Goal: Check status: Check status

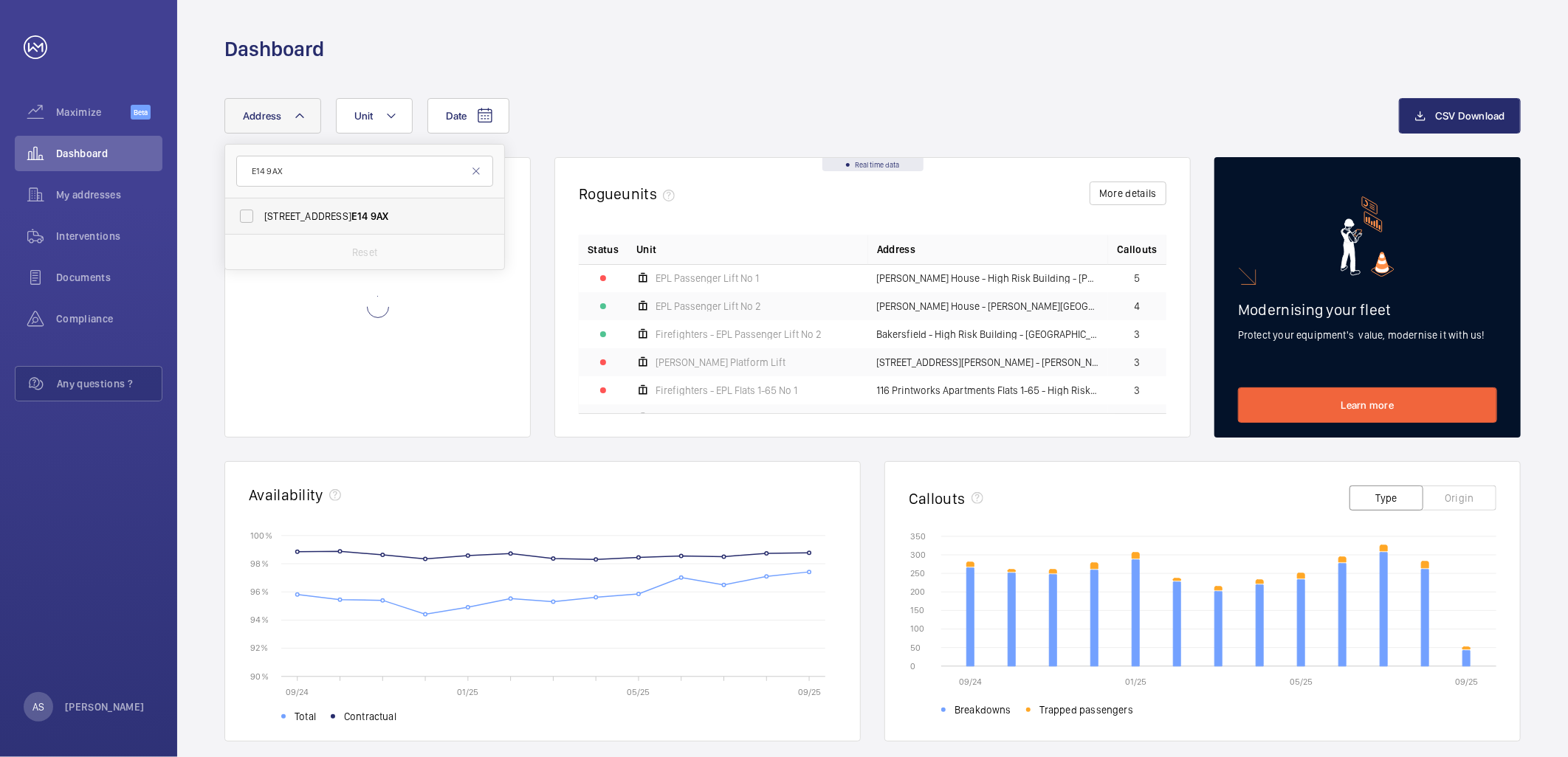
type input "E14 9AX"
click at [351, 217] on span "[STREET_ADDRESS]" at bounding box center [365, 216] width 203 height 14
click at [262, 217] on input "[STREET_ADDRESS]" at bounding box center [246, 216] width 30 height 30
checkbox input "true"
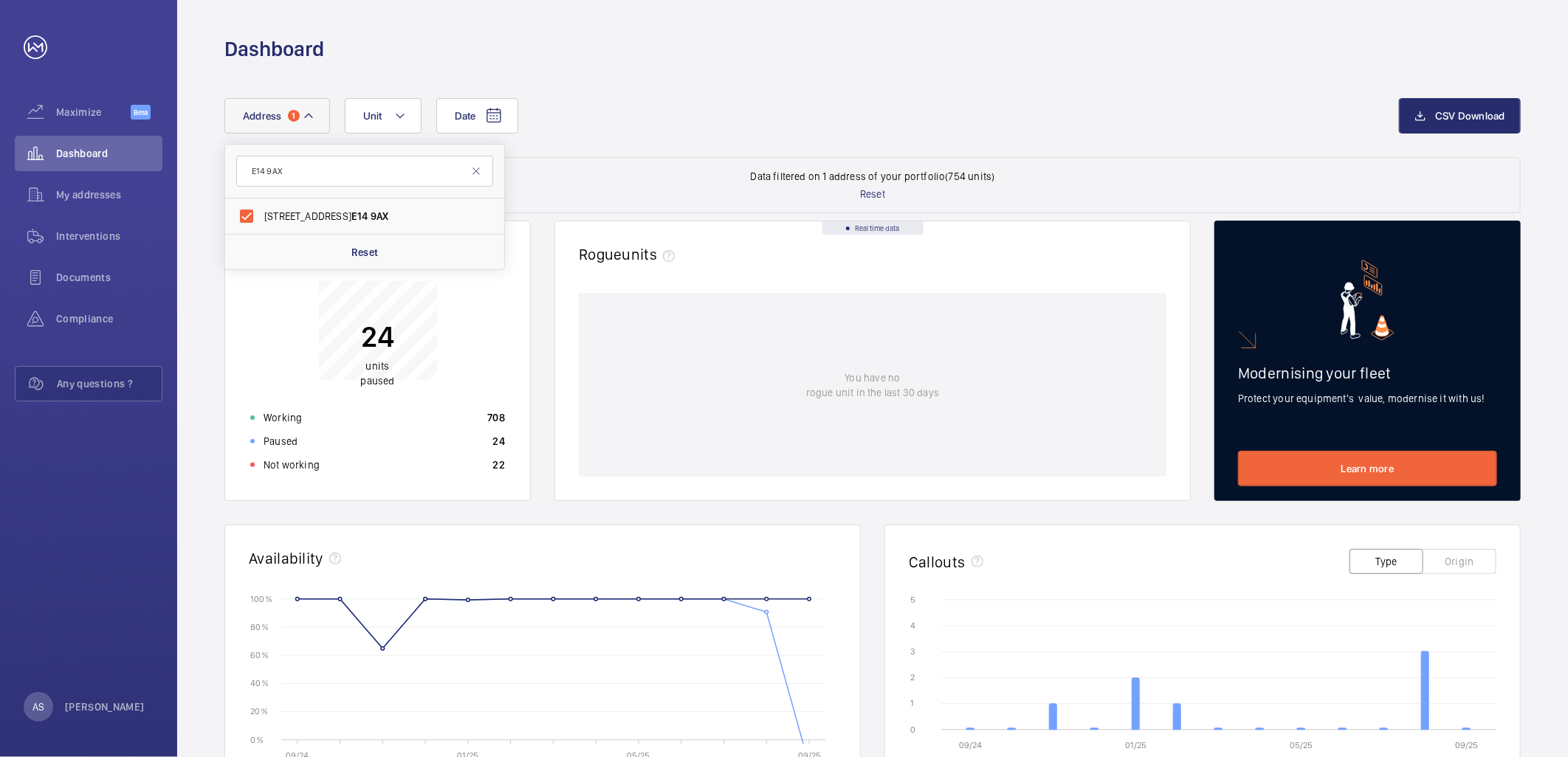
click at [461, 445] on div "Paused 24" at bounding box center [377, 442] width 273 height 24
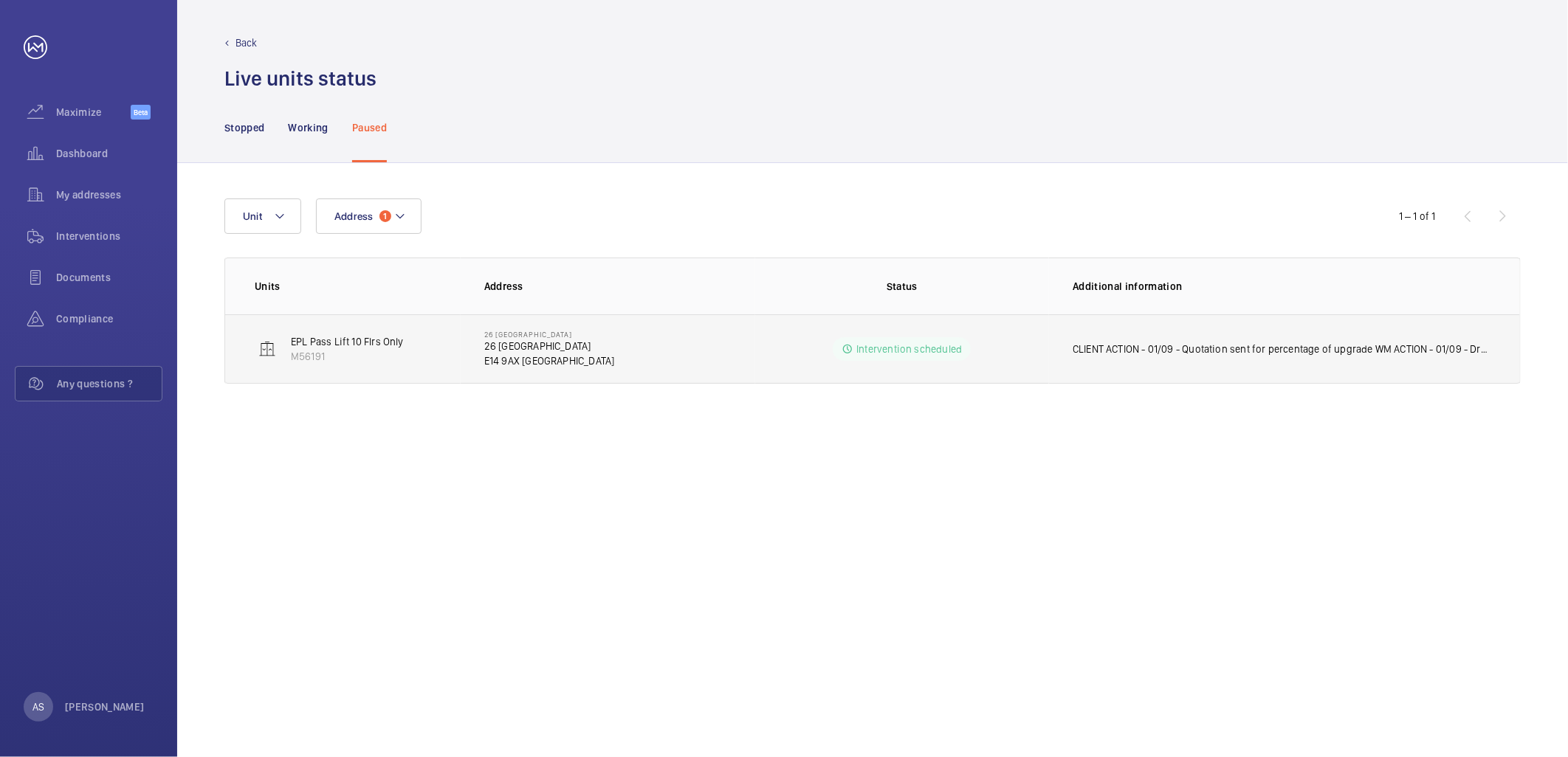
click at [1112, 345] on p "CLIENT ACTION - 01/09 - Quotation sent for percentage of upgrade WM ACTION - 01…" at bounding box center [1282, 348] width 418 height 14
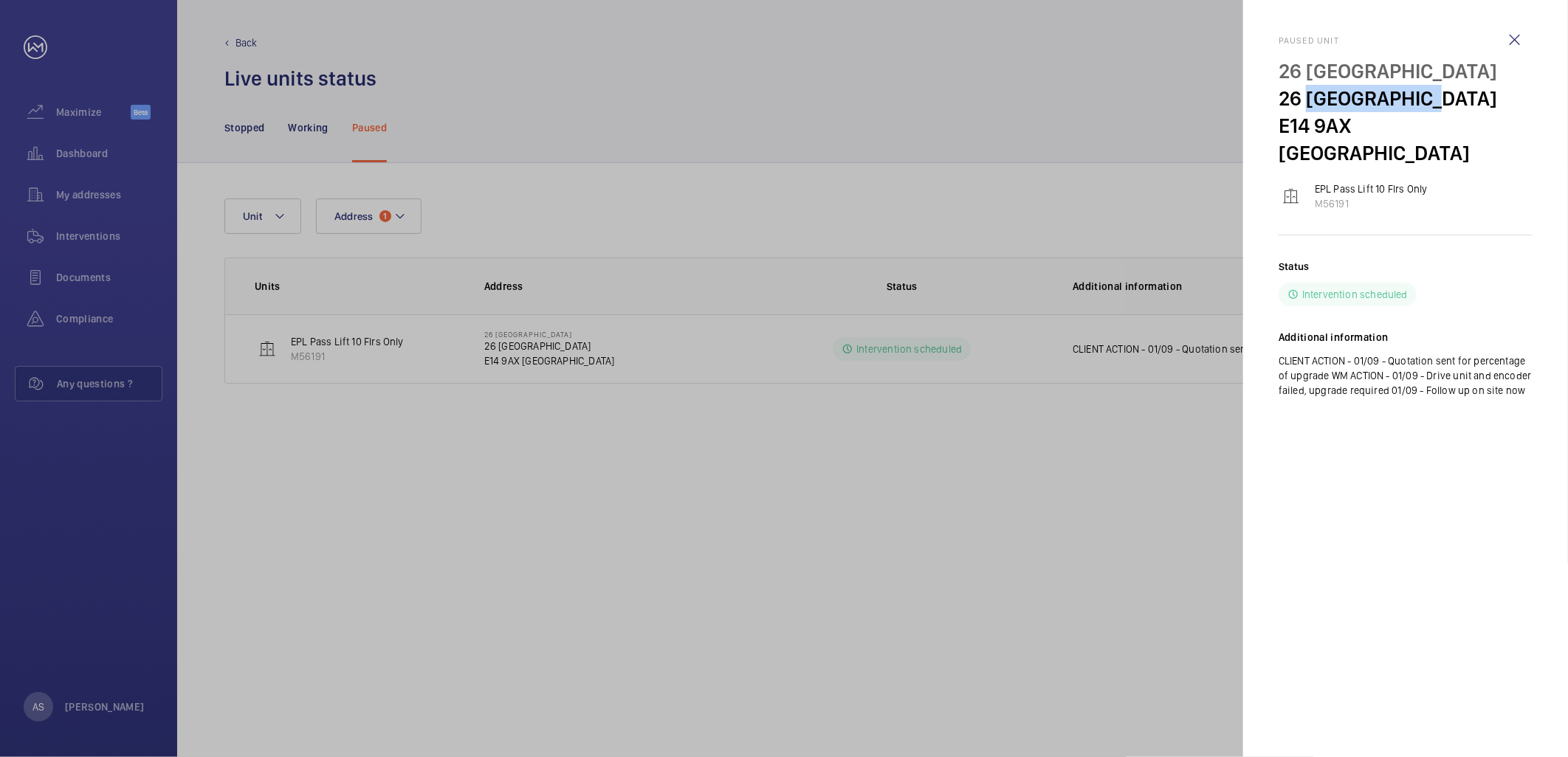
drag, startPoint x: 1311, startPoint y: 99, endPoint x: 1456, endPoint y: 100, distance: 145.0
click at [1456, 100] on p "26 [GEOGRAPHIC_DATA]" at bounding box center [1406, 99] width 254 height 27
copy p "[GEOGRAPHIC_DATA]"
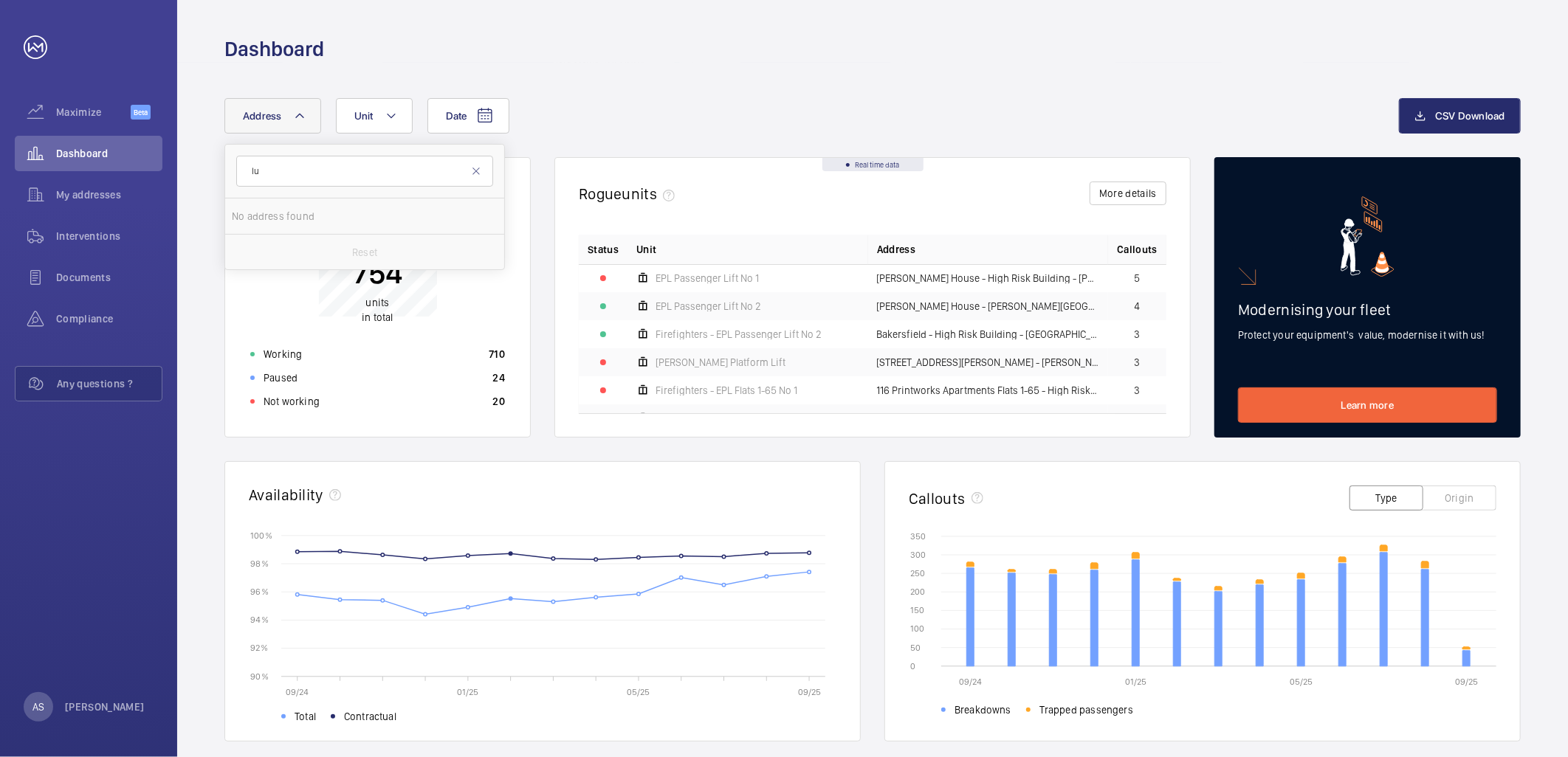
type input "l"
type input "P"
type input "E1 1AE"
click at [409, 218] on span "19 Jacobs Court - 19 Jacobs Court, LONDON E1 1AE" at bounding box center [365, 216] width 203 height 14
click at [262, 218] on input "19 Jacobs Court - 19 Jacobs Court, LONDON E1 1AE" at bounding box center [246, 216] width 30 height 30
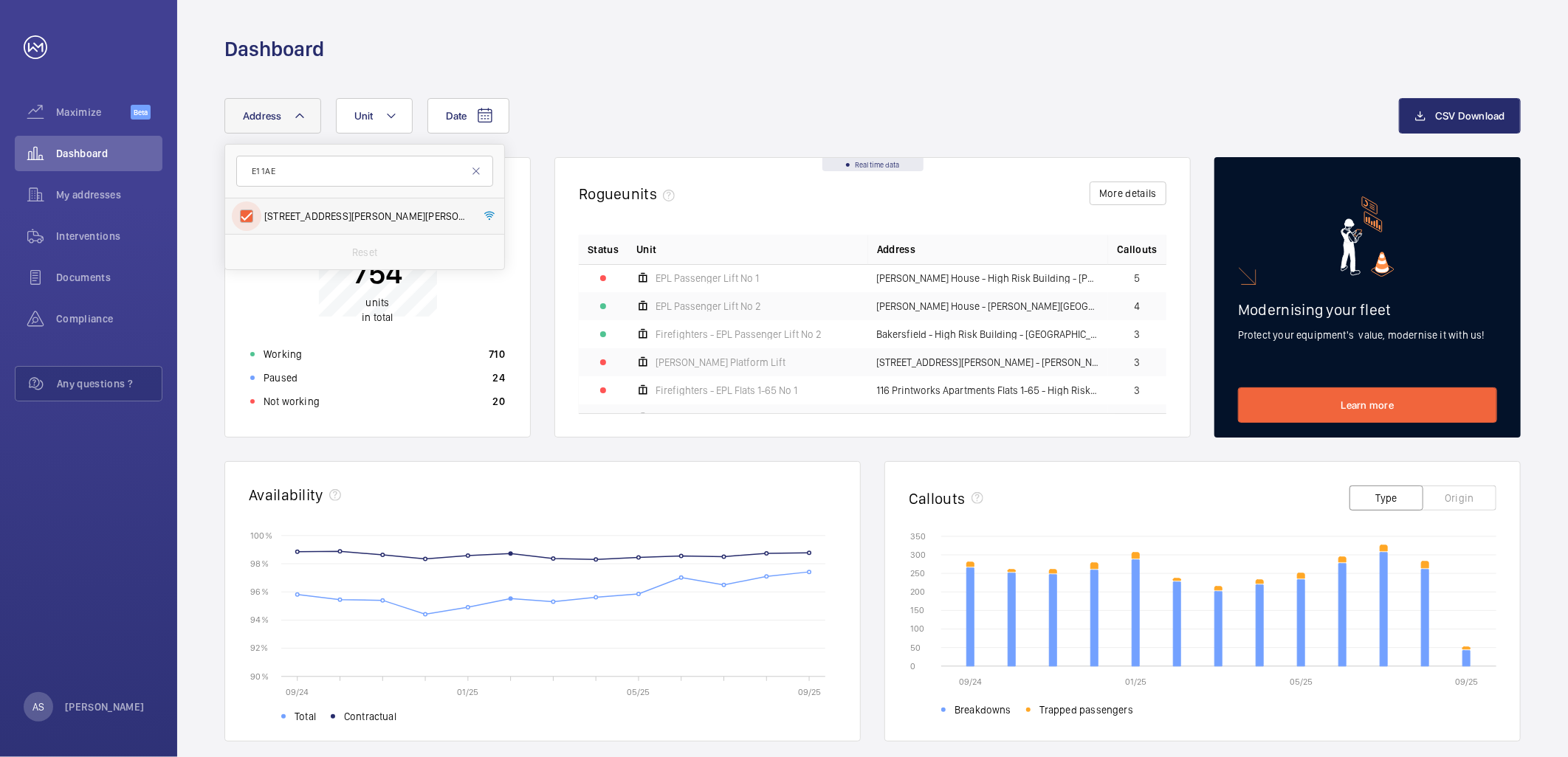
checkbox input "true"
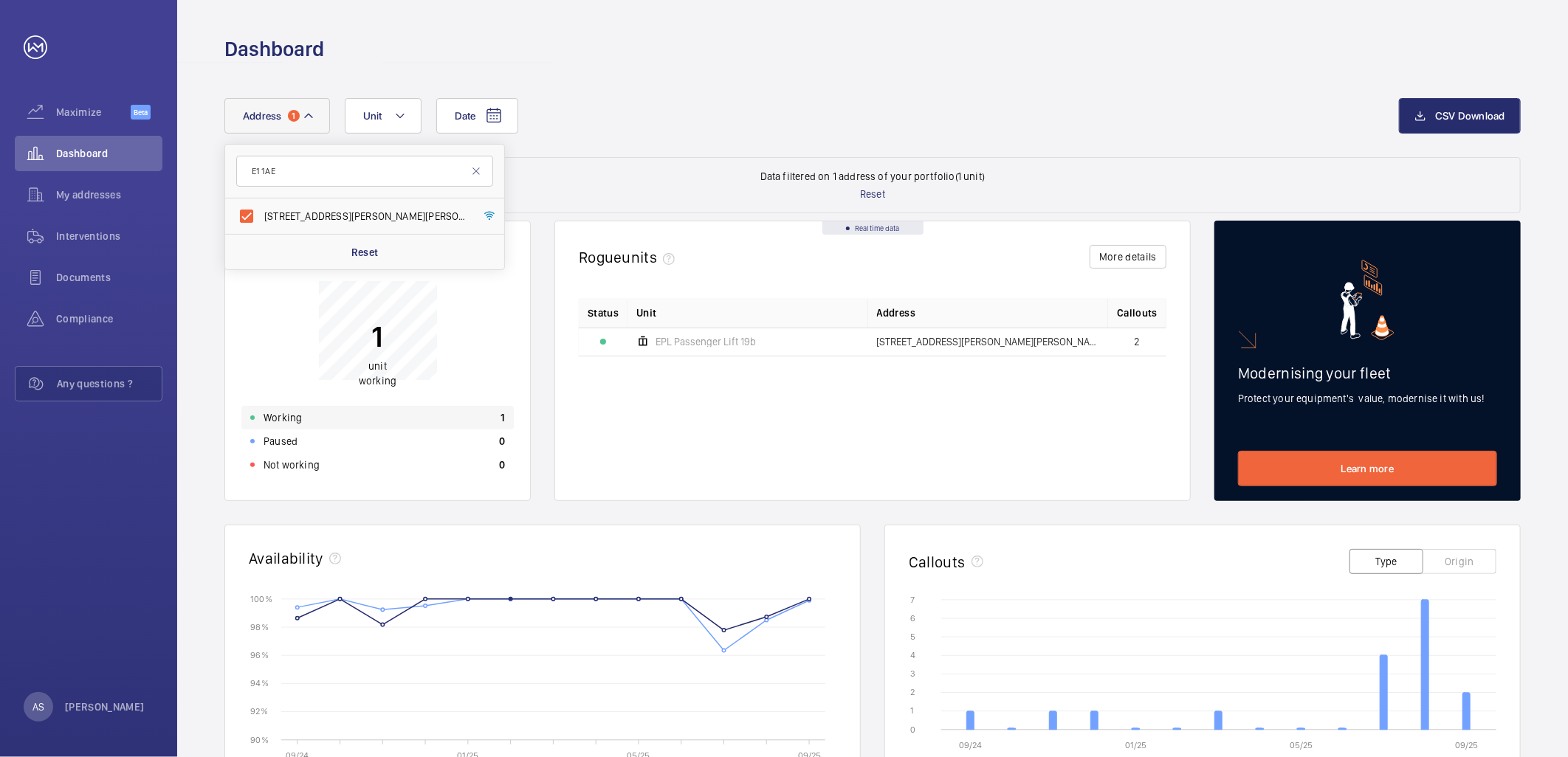
click at [351, 414] on div "Working 1" at bounding box center [377, 418] width 273 height 24
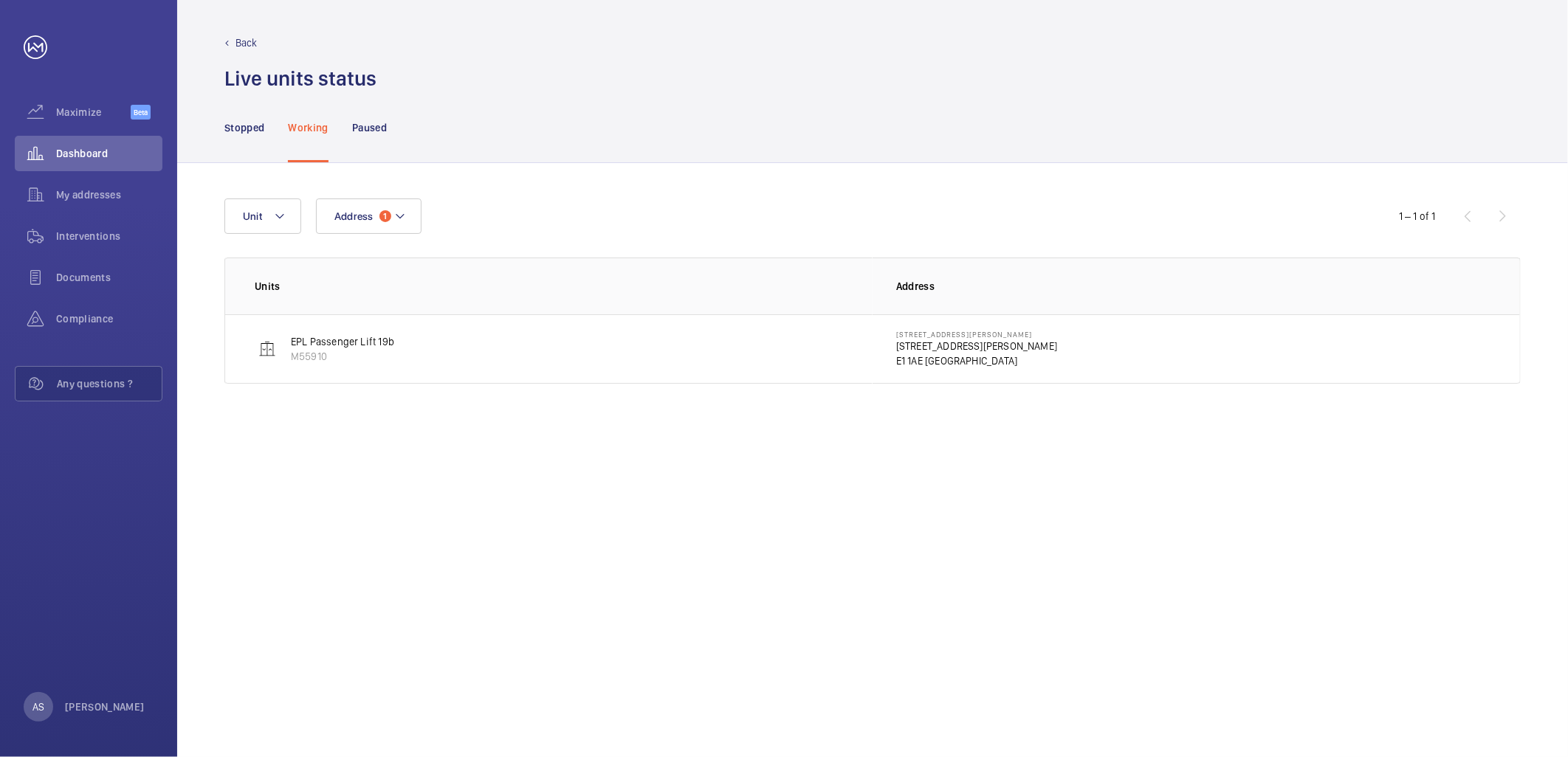
click at [942, 352] on p "19 Jacobs Court" at bounding box center [976, 346] width 161 height 14
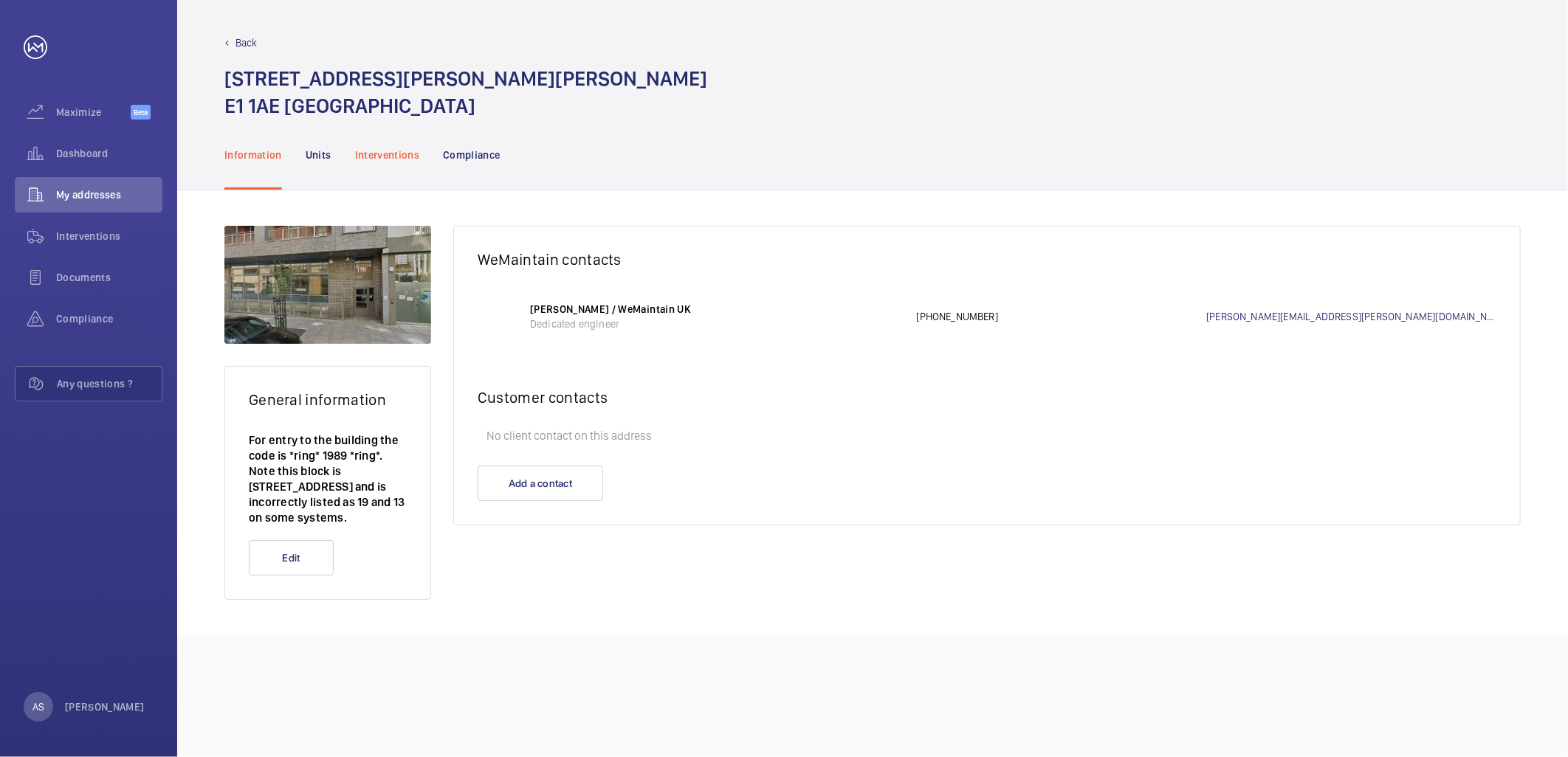
click at [399, 163] on div "Interventions" at bounding box center [388, 155] width 65 height 71
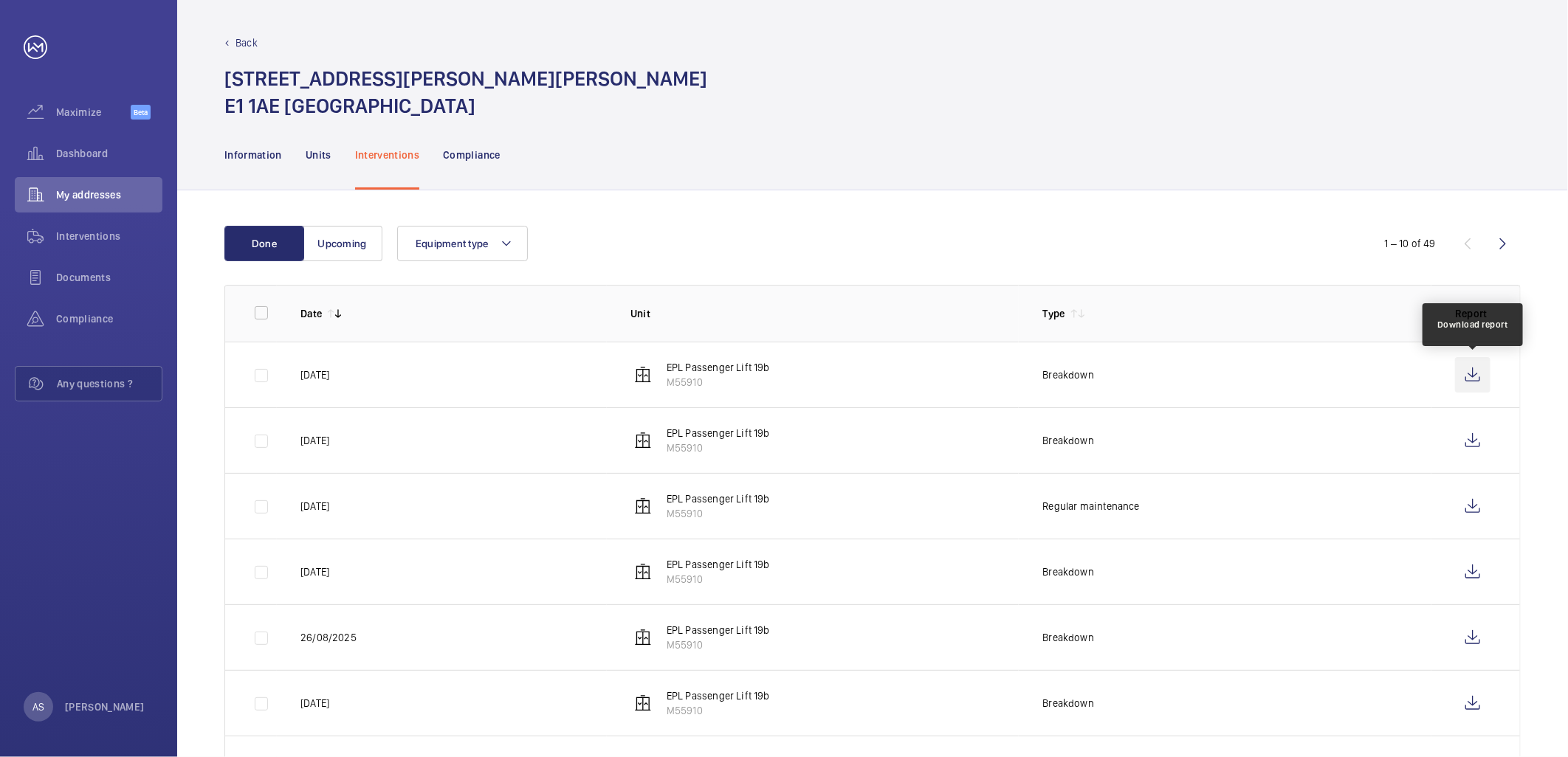
click at [1464, 374] on wm-front-icon-button at bounding box center [1473, 375] width 36 height 36
click at [114, 146] on span "Dashboard" at bounding box center [109, 153] width 106 height 14
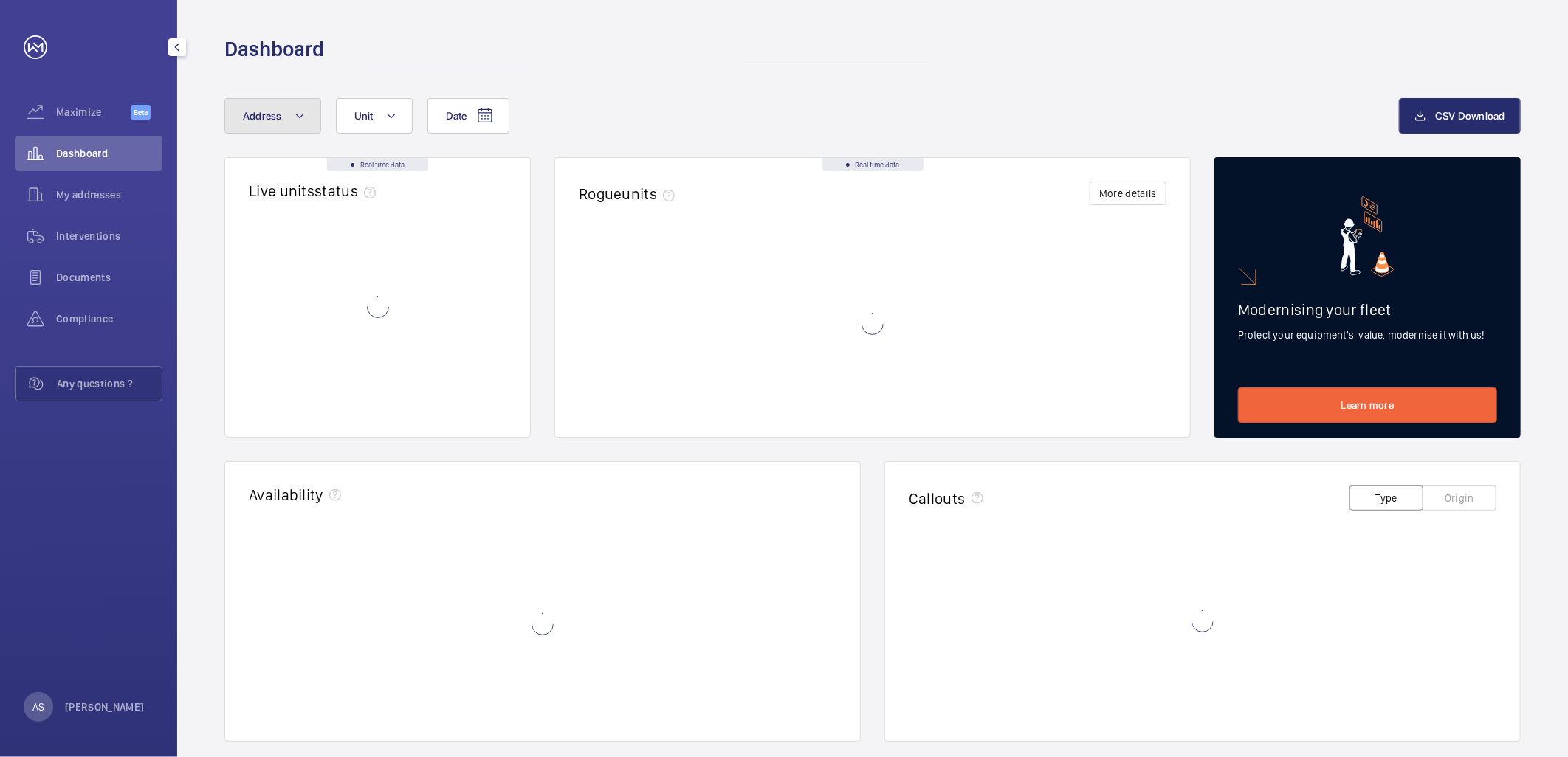
click at [270, 112] on span "Address" at bounding box center [263, 116] width 39 height 12
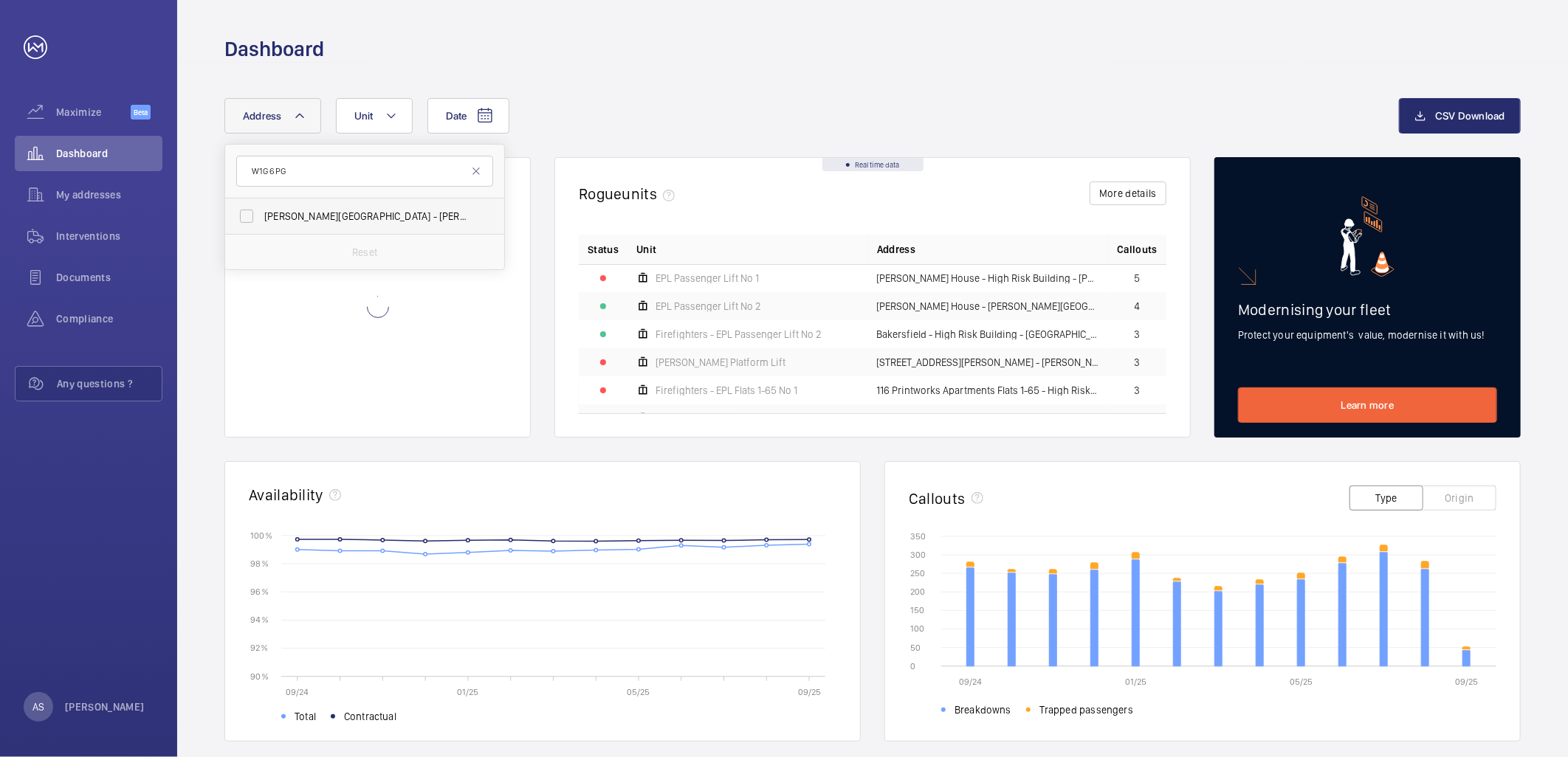
type input "W1G 6PG"
click at [346, 217] on span "Elizabeth House - Elizabeth House, LONDON W1G 6PG" at bounding box center [365, 216] width 203 height 14
click at [262, 217] on input "Elizabeth House - Elizabeth House, LONDON W1G 6PG" at bounding box center [246, 216] width 30 height 30
checkbox input "true"
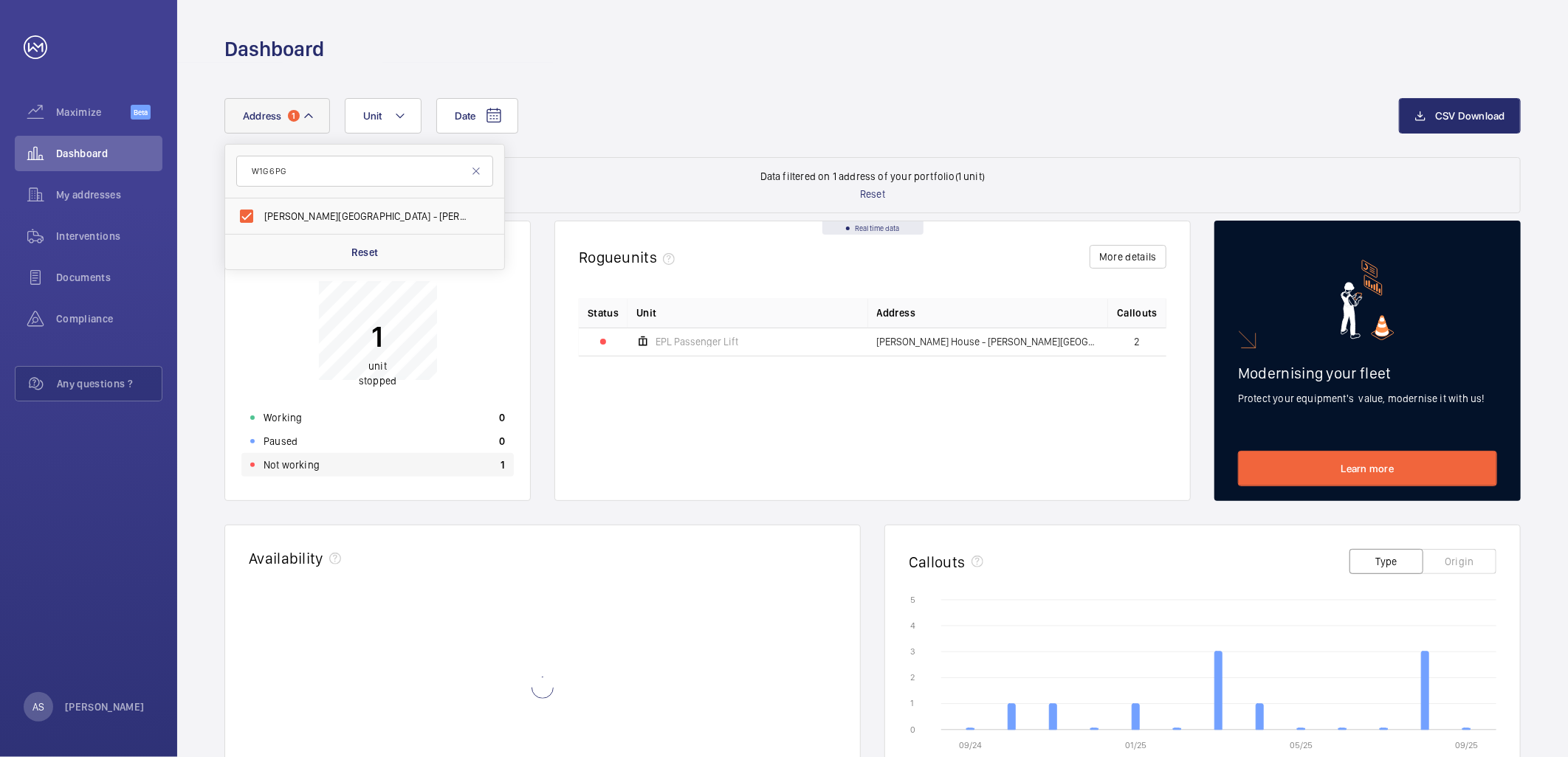
click at [456, 463] on div "Not working 1" at bounding box center [377, 465] width 273 height 24
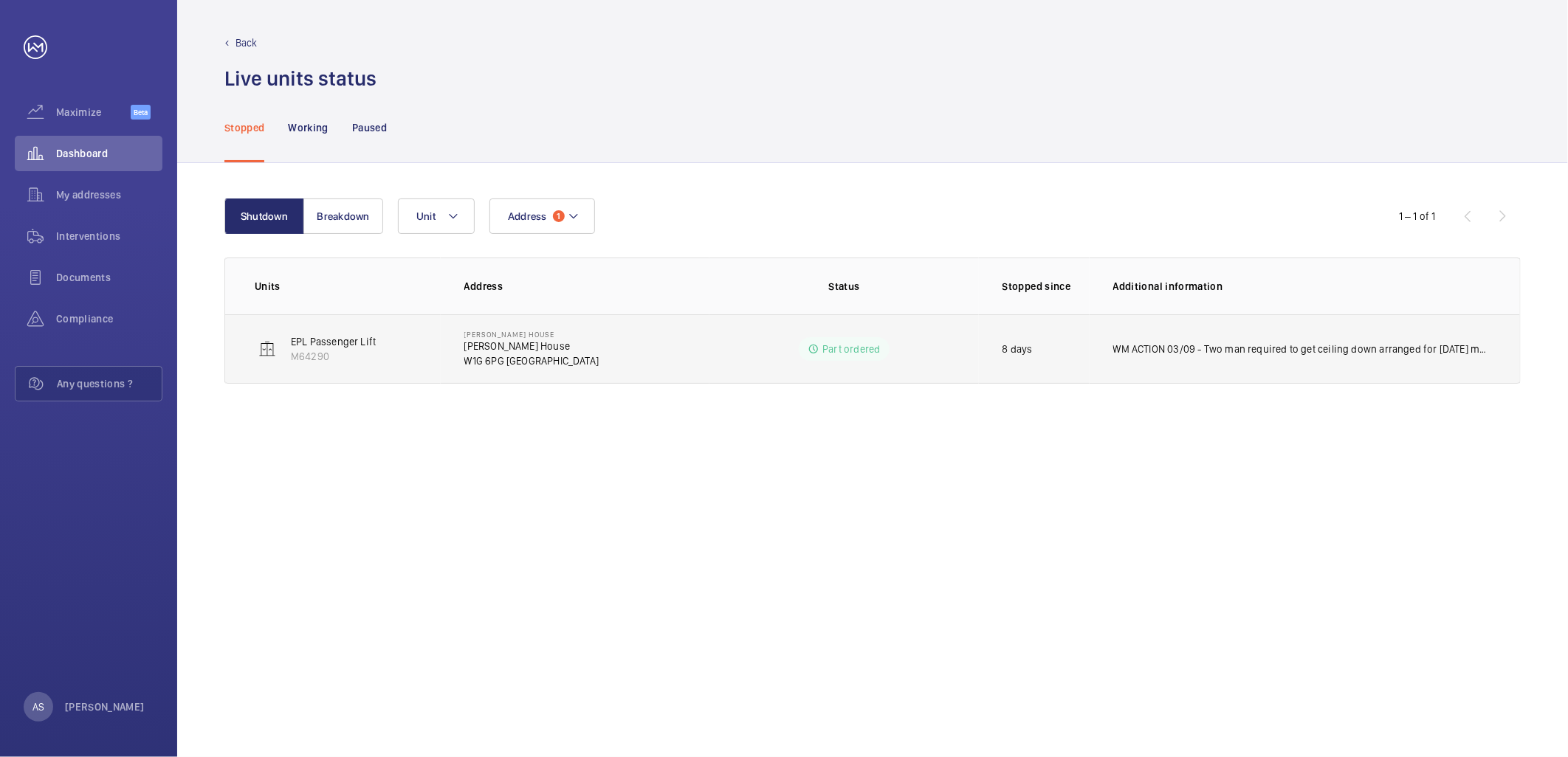
click at [1187, 347] on p "WM ACTION 03/09 - Two man required to get ceiling down arranged for tomorrow mo…" at bounding box center [1302, 348] width 377 height 14
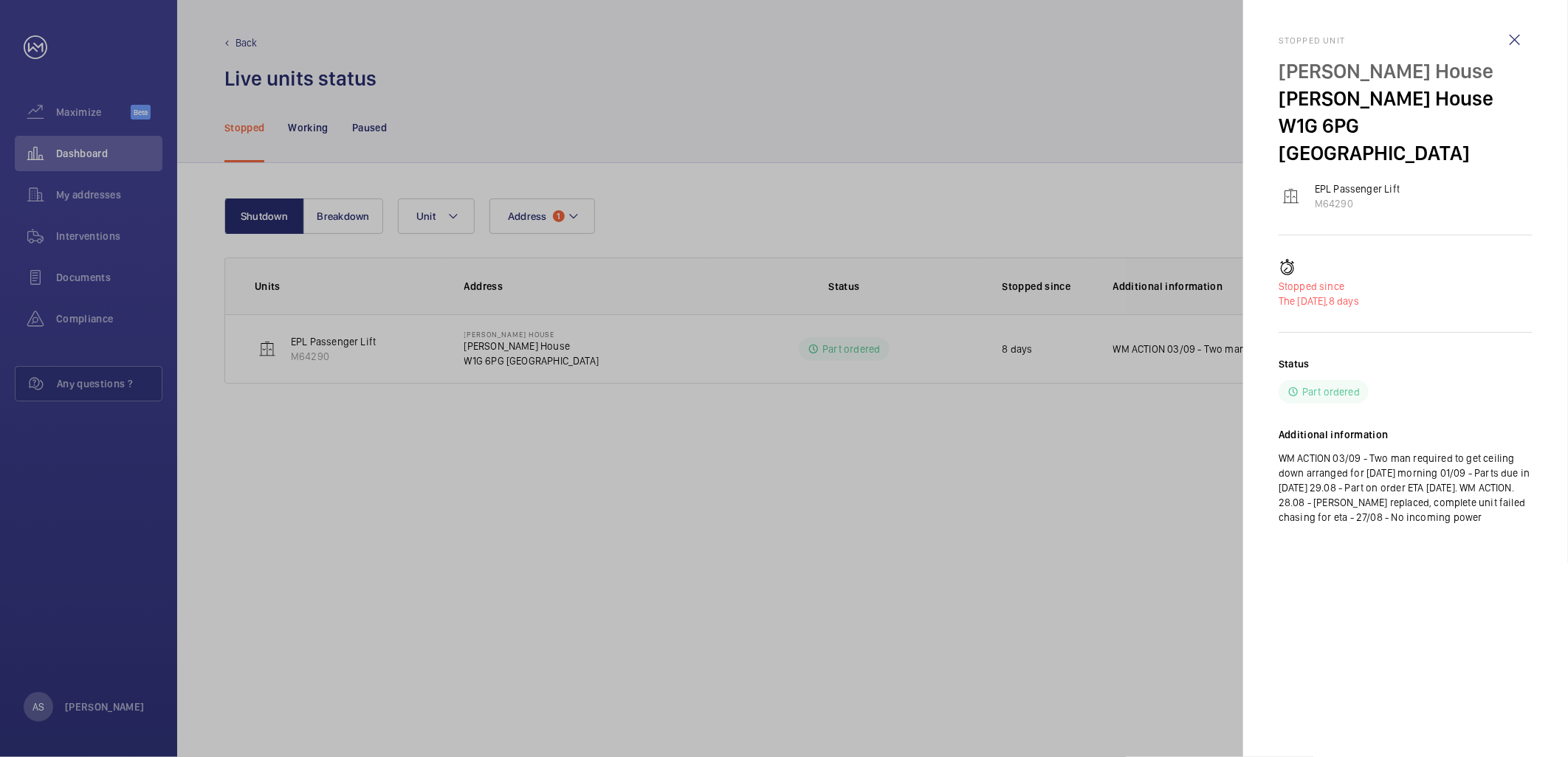
click at [777, 71] on div at bounding box center [784, 378] width 1568 height 757
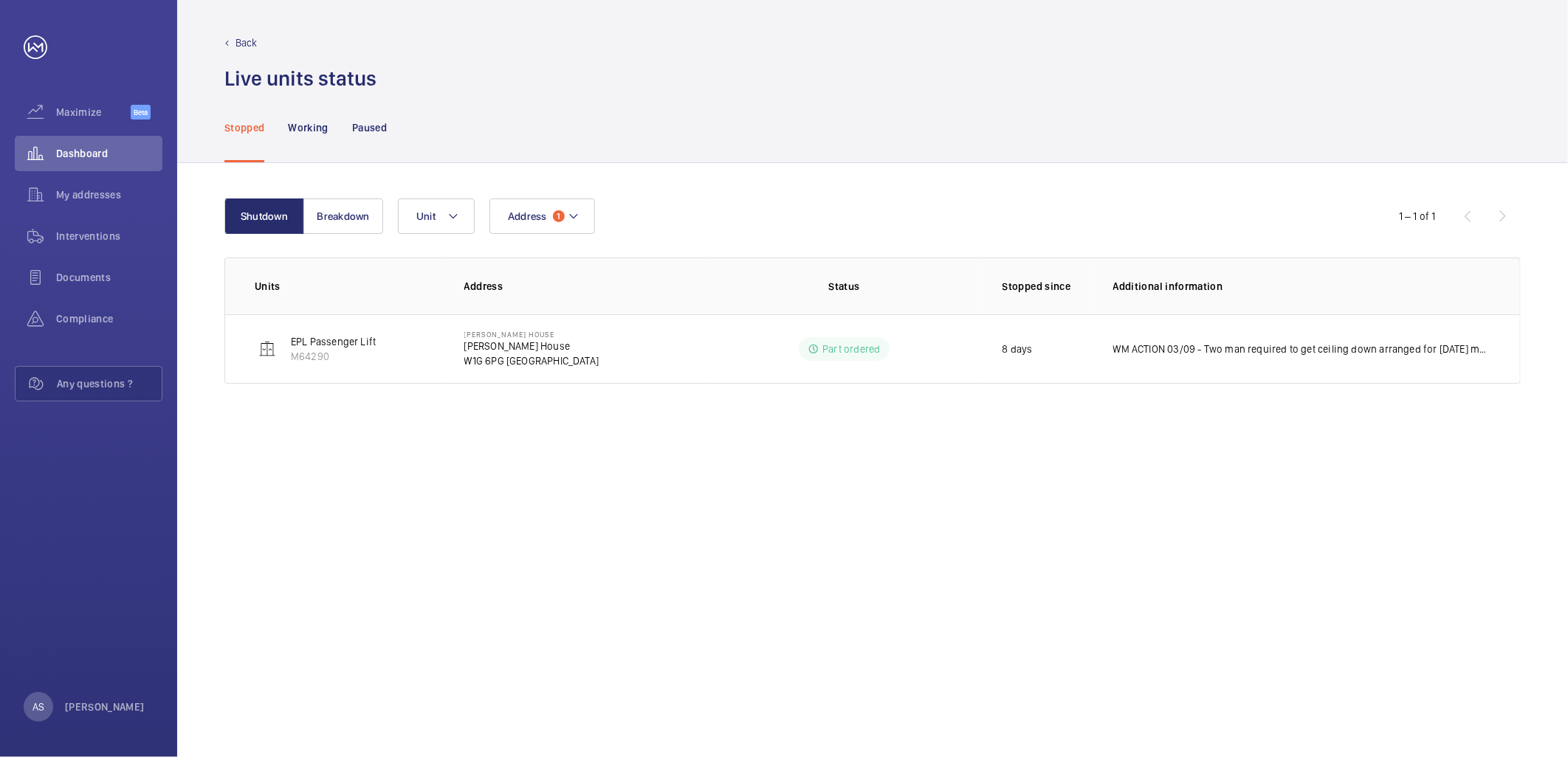
click at [1315, 332] on td "WM ACTION 03/09 - Two man required to get ceiling down arranged for tomorrow mo…" at bounding box center [1305, 349] width 430 height 70
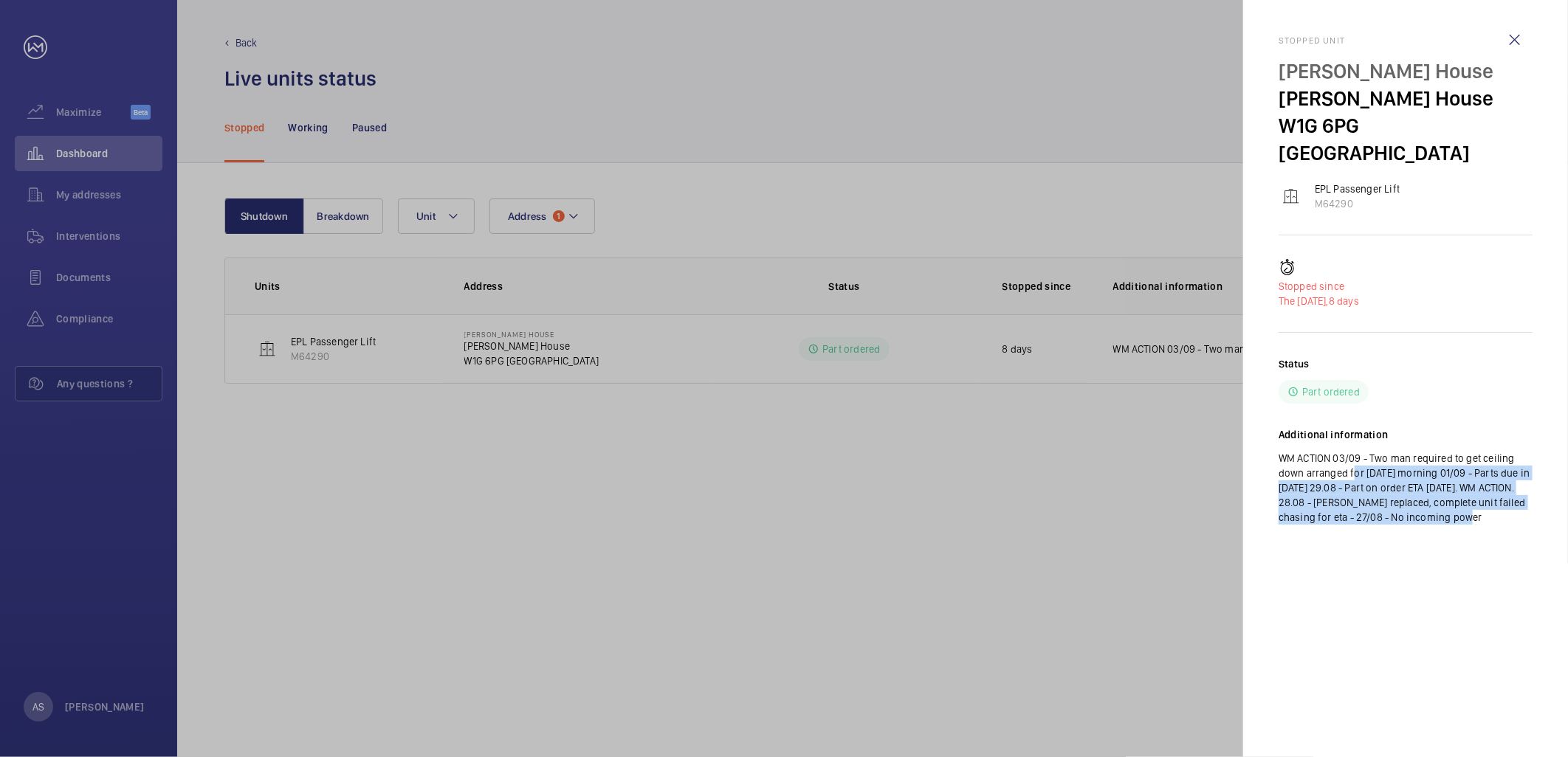
drag, startPoint x: 1348, startPoint y: 440, endPoint x: 1509, endPoint y: 510, distance: 175.6
click at [1509, 510] on div "Status Part ordered Additional information WM ACTION 03/09 - Two man required t…" at bounding box center [1406, 453] width 254 height 192
click at [1073, 488] on div at bounding box center [784, 378] width 1568 height 757
